Goal: Transaction & Acquisition: Purchase product/service

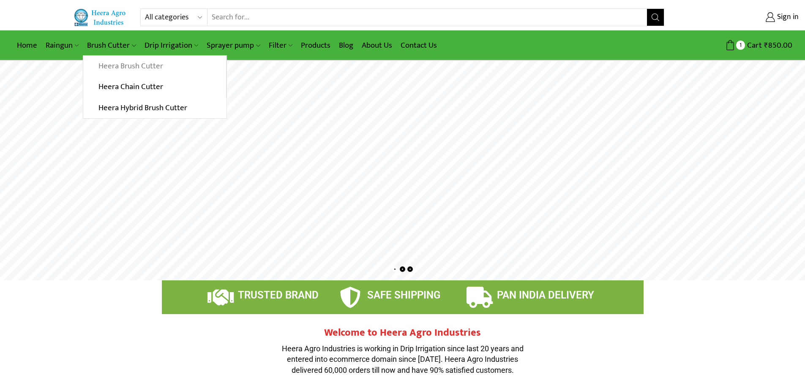
click at [120, 67] on link "Heera Brush Cutter" at bounding box center [154, 66] width 142 height 21
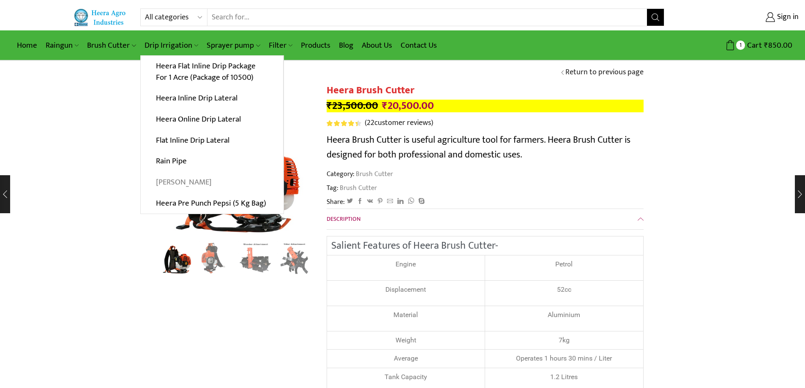
click at [168, 177] on link "[PERSON_NAME]" at bounding box center [212, 182] width 142 height 21
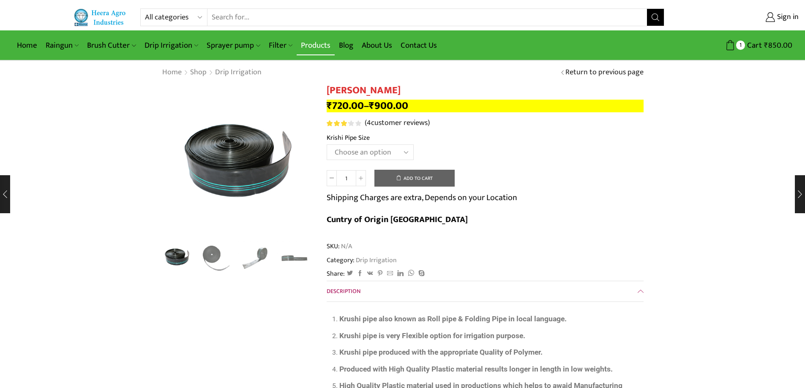
click at [324, 44] on link "Products" at bounding box center [316, 45] width 38 height 20
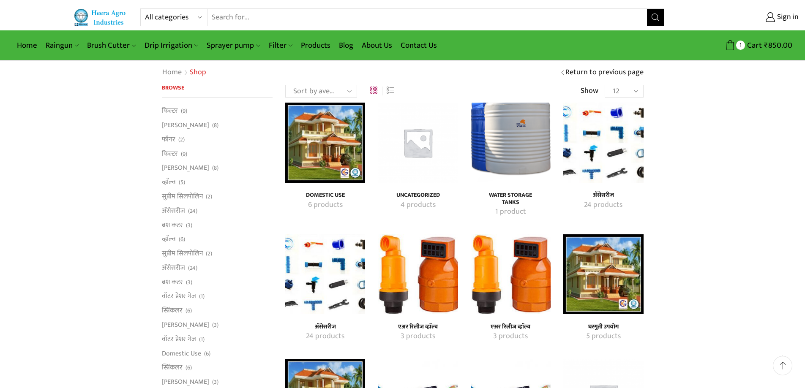
scroll to position [84, 0]
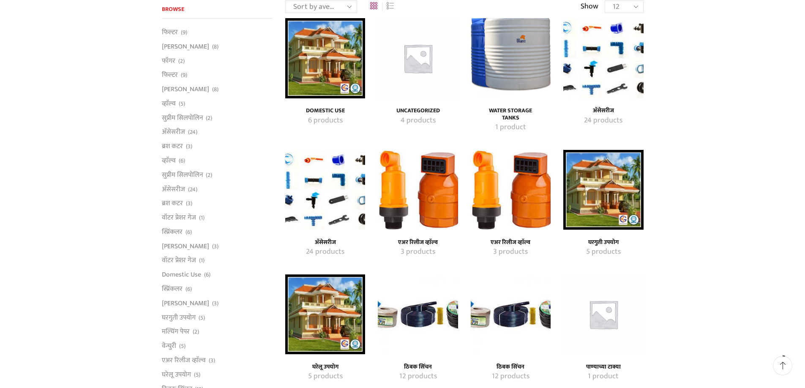
click at [602, 247] on mark "5 products" at bounding box center [603, 252] width 35 height 11
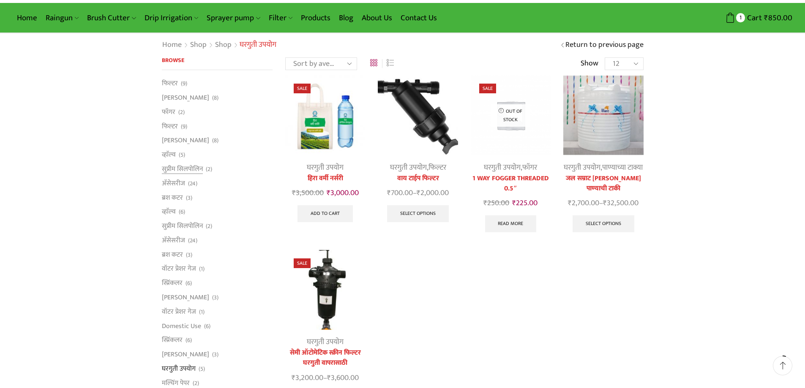
scroll to position [42, 0]
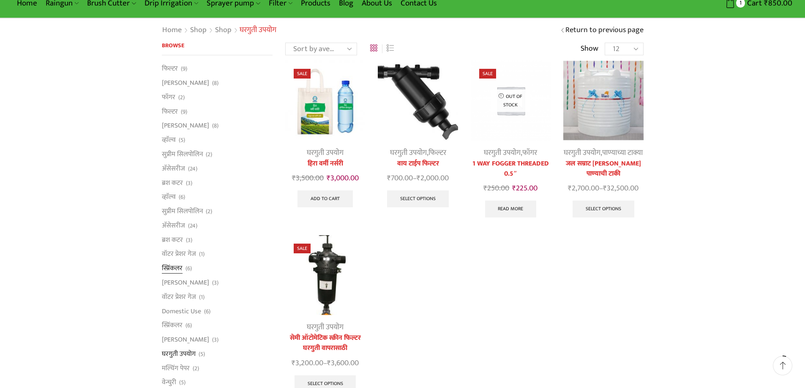
click at [181, 265] on link "स्प्रिंकलर" at bounding box center [172, 268] width 21 height 14
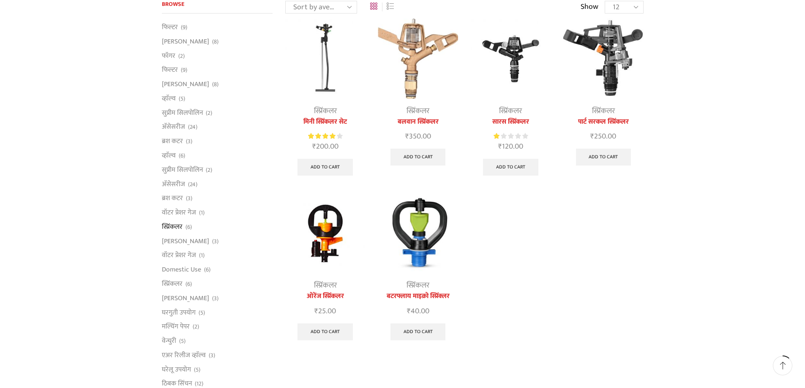
scroll to position [84, 0]
click at [180, 281] on link "स्प्रिंकलर" at bounding box center [172, 284] width 21 height 14
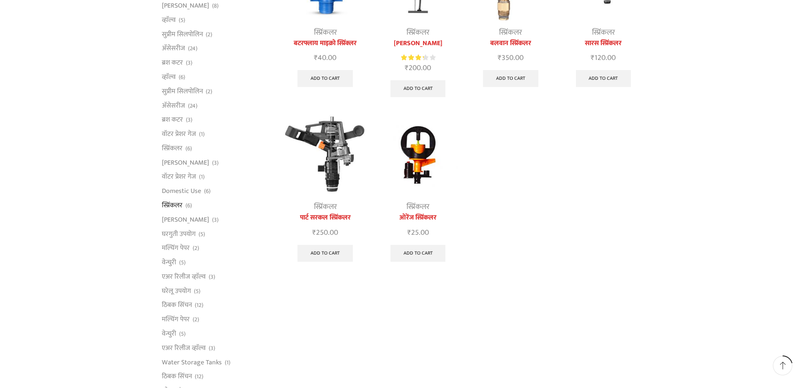
scroll to position [169, 0]
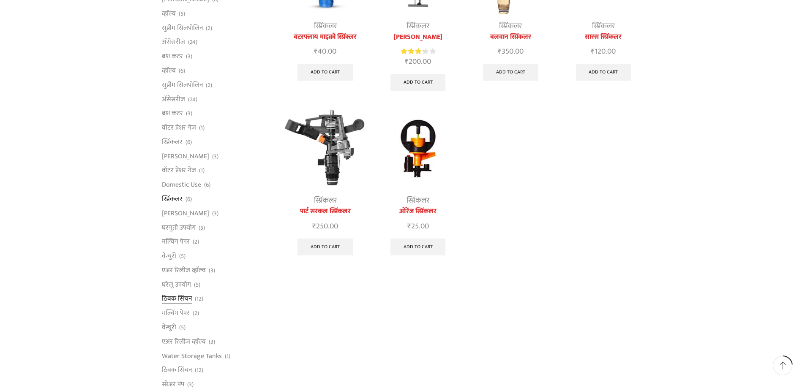
click at [177, 297] on link "ठिबक सिंचन" at bounding box center [177, 299] width 30 height 14
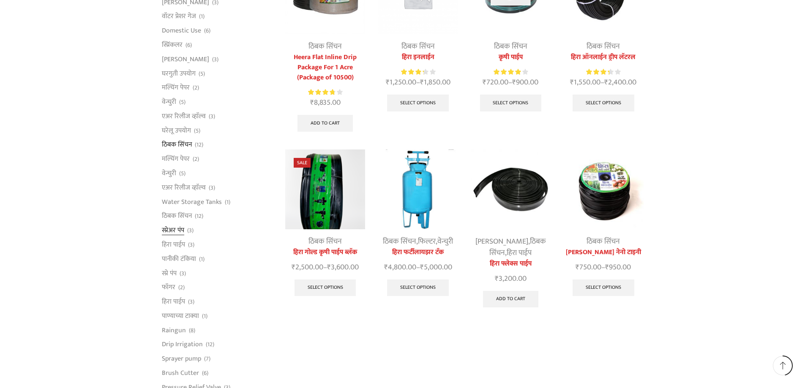
scroll to position [338, 0]
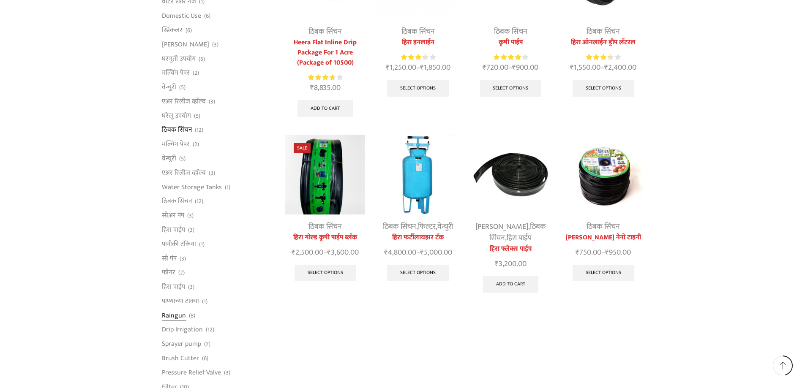
click at [181, 319] on link "Raingun" at bounding box center [174, 315] width 24 height 14
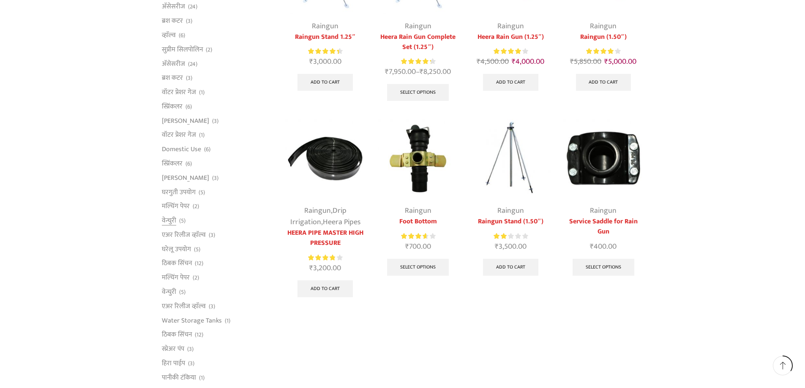
scroll to position [253, 0]
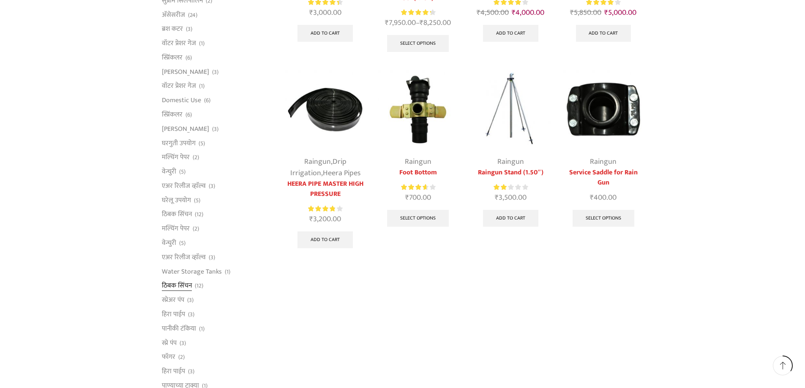
click at [184, 286] on link "ठिबक सिंचन" at bounding box center [177, 286] width 30 height 14
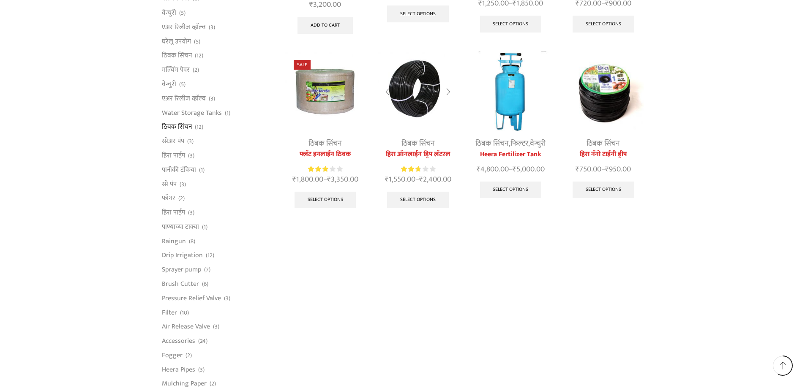
scroll to position [422, 0]
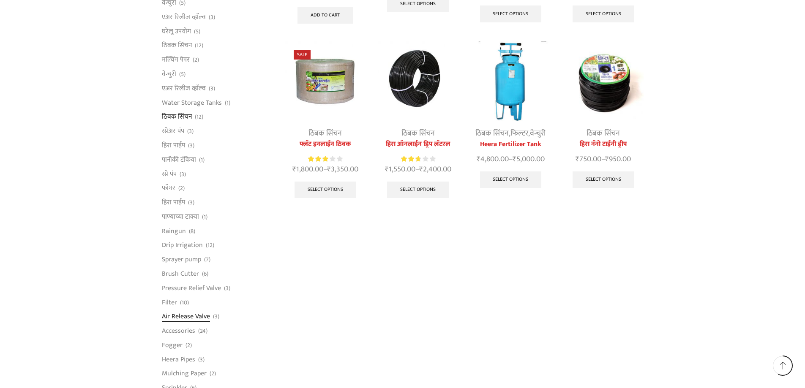
click at [176, 314] on link "Air Release Valve" at bounding box center [186, 317] width 48 height 14
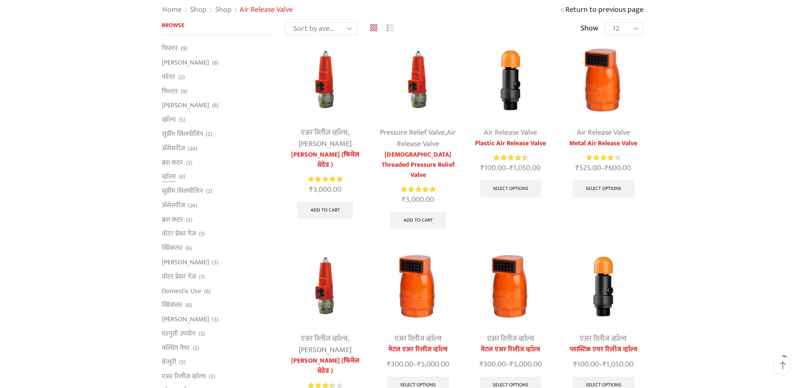
scroll to position [84, 0]
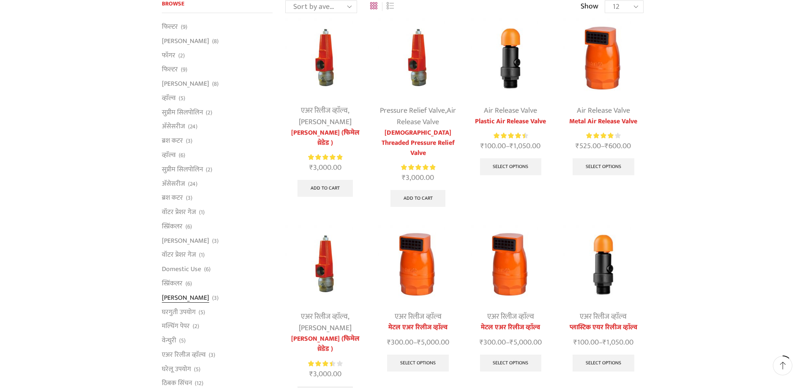
click at [191, 296] on link "[PERSON_NAME]" at bounding box center [185, 298] width 47 height 14
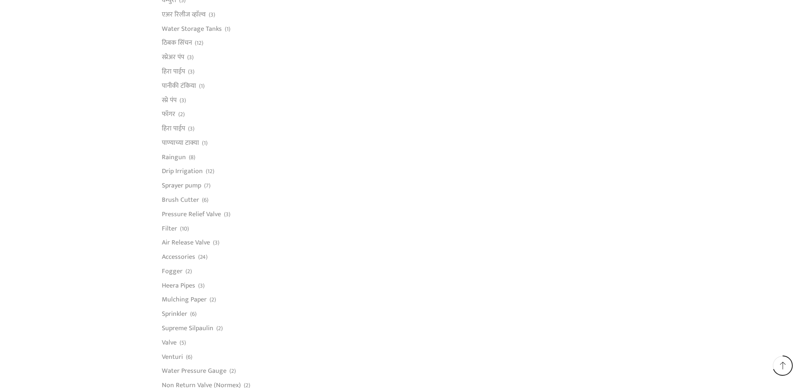
scroll to position [507, 0]
click at [189, 251] on link "Accessories" at bounding box center [178, 247] width 33 height 14
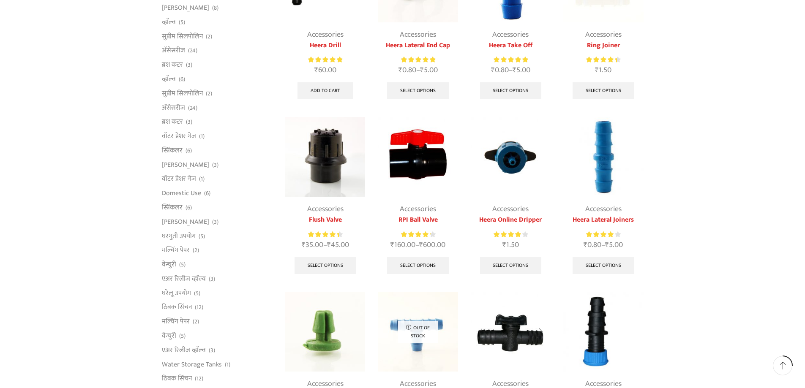
scroll to position [127, 0]
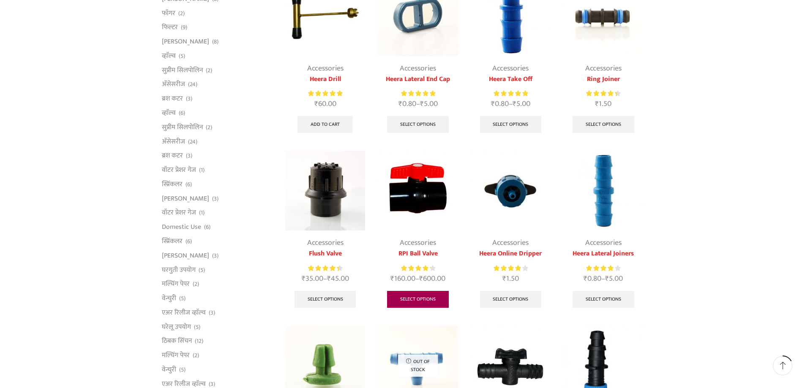
click at [430, 304] on link "Select options" at bounding box center [418, 299] width 62 height 17
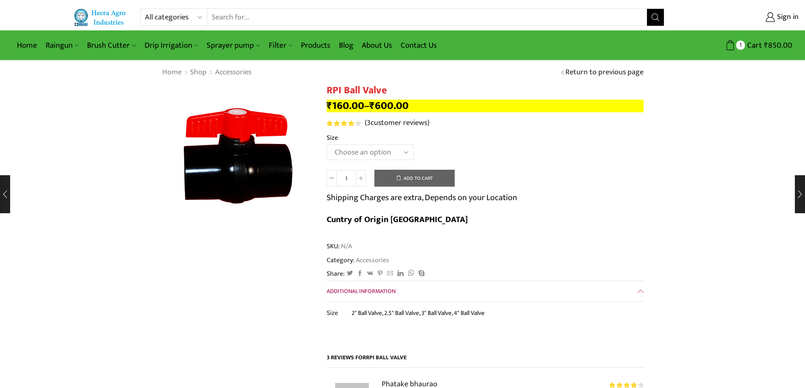
click at [390, 155] on select "Choose an option 2" Ball Valve 2.5" Ball Valve 3" Ball Valve 4" Ball Valve" at bounding box center [370, 152] width 87 height 16
click at [504, 145] on td "Choose an option 2" Ball Valve 2.5" Ball Valve 3" Ball Valve 4" Ball Valve Clear" at bounding box center [485, 155] width 317 height 23
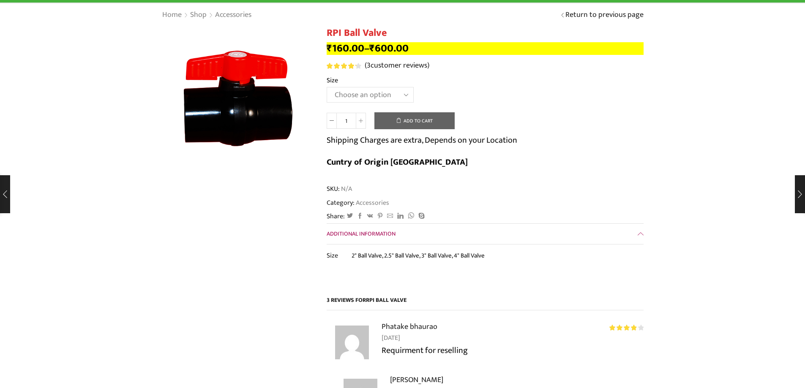
scroll to position [169, 0]
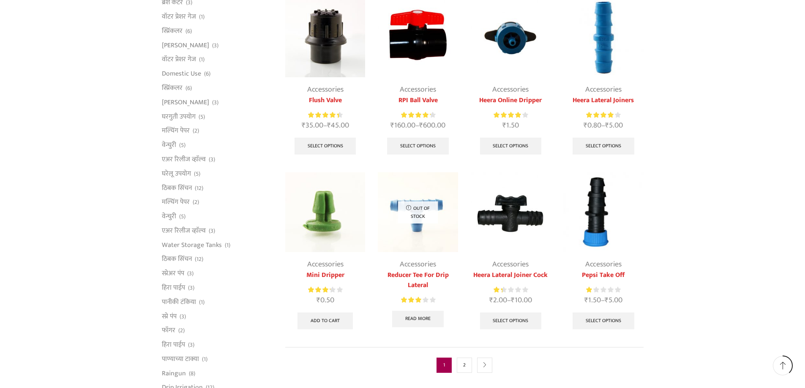
scroll to position [296, 0]
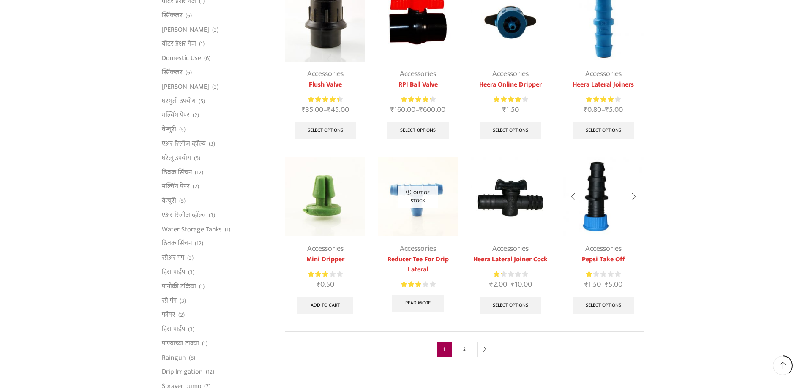
click at [596, 248] on link "Accessories" at bounding box center [603, 248] width 36 height 13
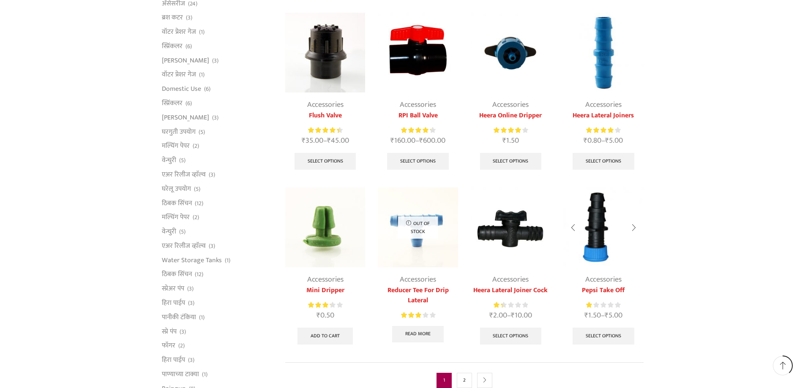
scroll to position [296, 0]
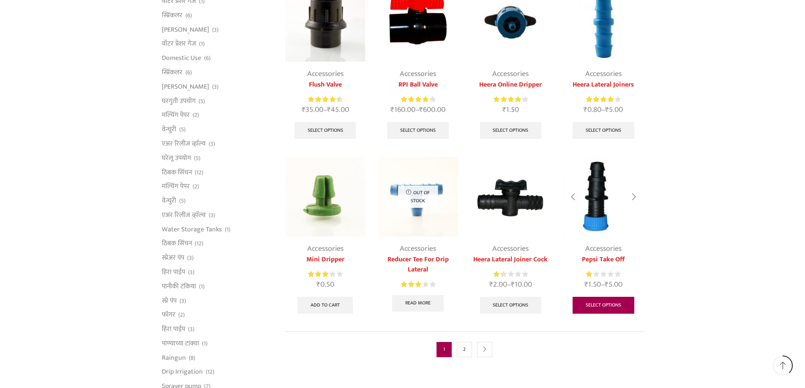
click at [601, 301] on link "Select options" at bounding box center [603, 305] width 62 height 17
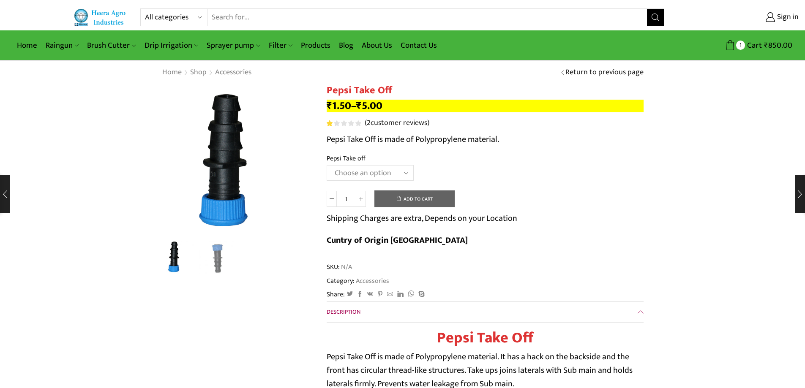
click at [361, 169] on select "Choose an option 12MM 16MM 20MM" at bounding box center [370, 173] width 87 height 16
click at [327, 165] on select "Choose an option 12MM 16MM 20MM" at bounding box center [370, 173] width 87 height 16
select select "16MM"
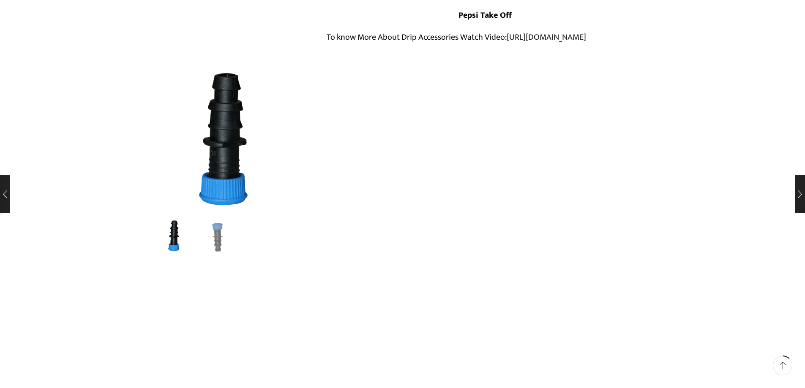
scroll to position [507, 0]
